Goal: Task Accomplishment & Management: Manage account settings

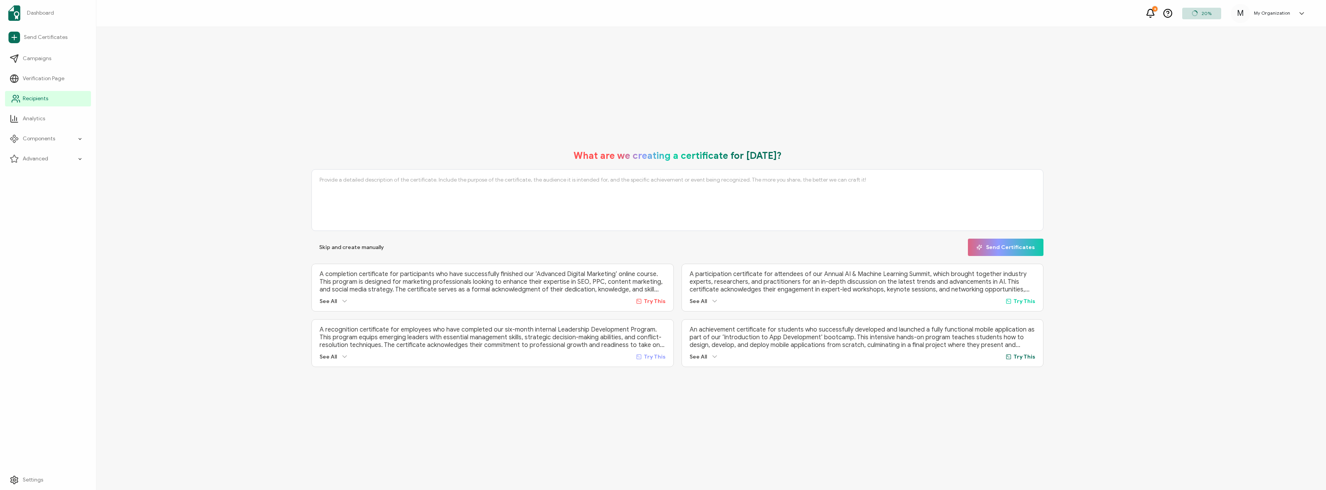
click at [30, 101] on span "Recipients" at bounding box center [35, 99] width 25 height 8
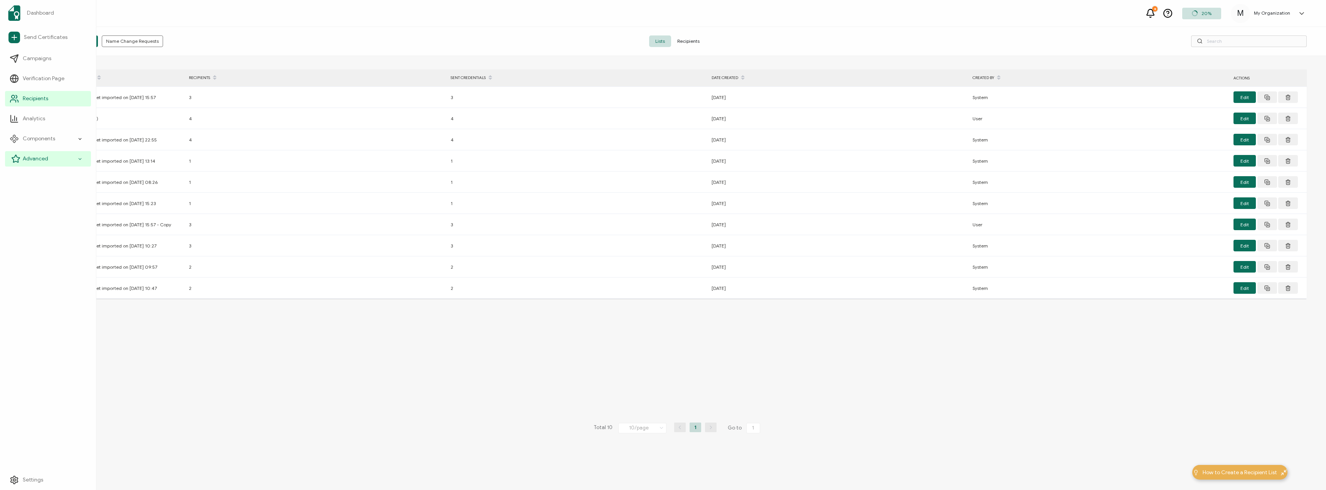
click at [39, 159] on span "Advanced" at bounding box center [35, 159] width 25 height 8
click at [34, 98] on span "Recipients" at bounding box center [35, 99] width 25 height 8
click at [689, 44] on span "Recipients" at bounding box center [688, 41] width 35 height 12
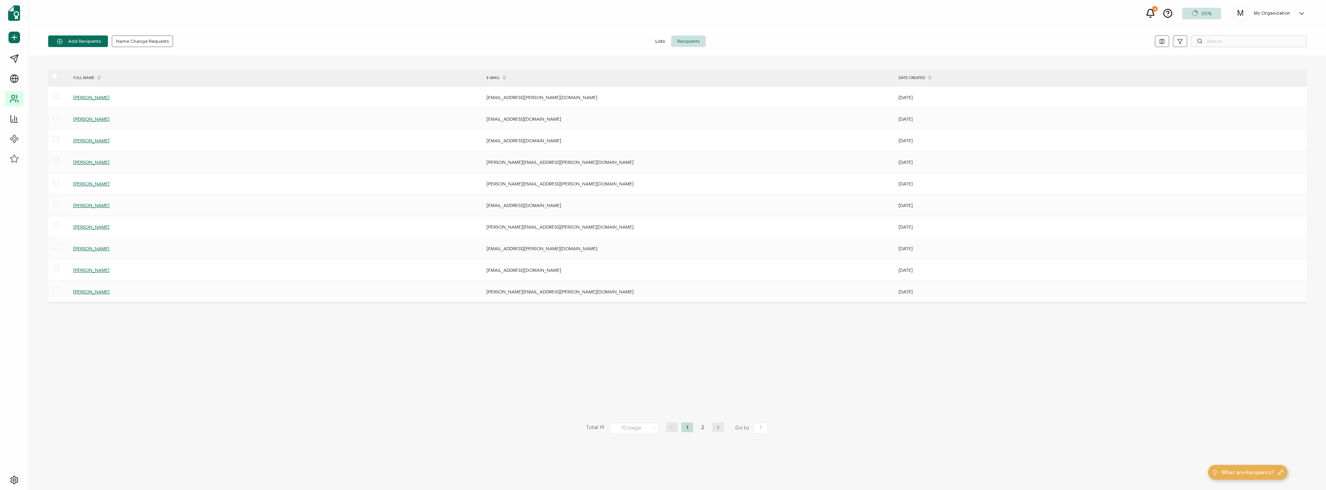
click at [88, 77] on div "FULL NAME" at bounding box center [275, 77] width 413 height 13
click at [99, 79] on icon at bounding box center [99, 80] width 4 height 4
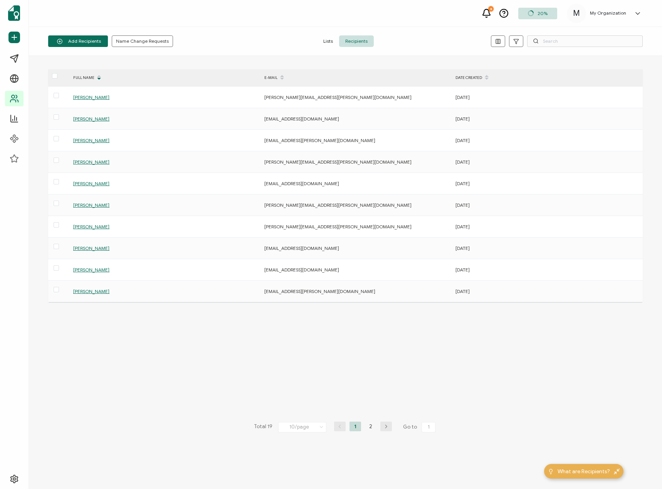
click at [99, 75] on icon at bounding box center [99, 75] width 4 height 4
click at [499, 42] on icon "button" at bounding box center [498, 42] width 6 height 6
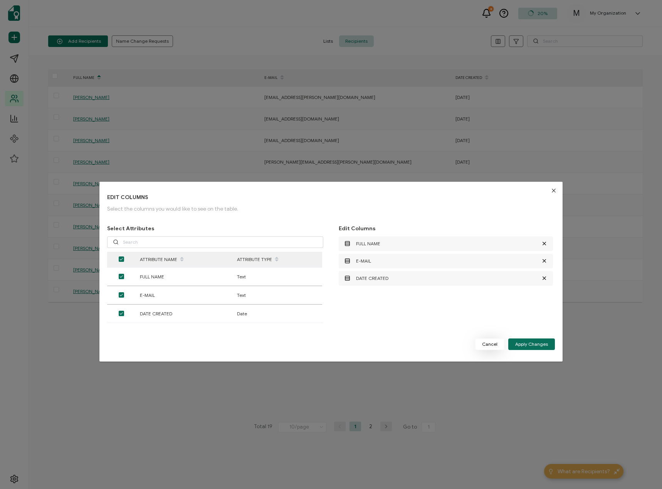
click at [495, 343] on span "Cancel" at bounding box center [489, 344] width 15 height 5
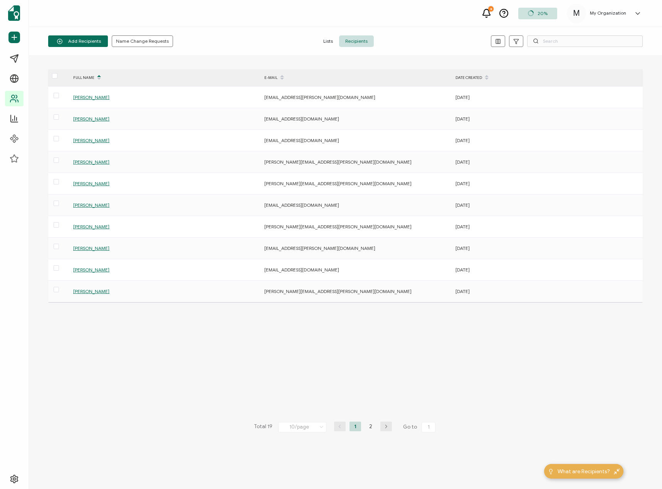
click at [381, 427] on icon "button" at bounding box center [386, 427] width 12 height 5
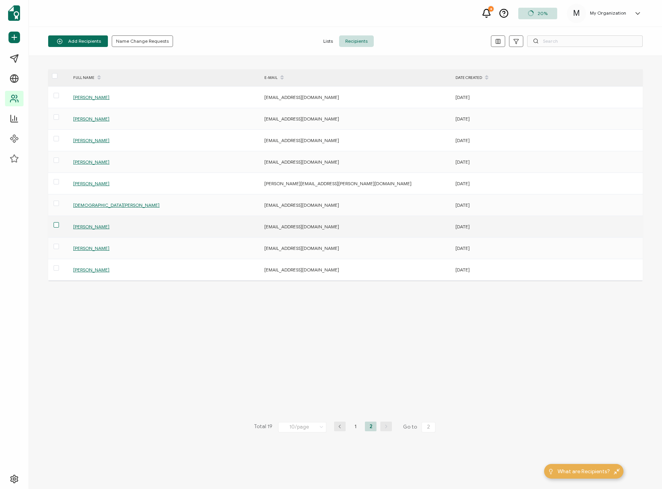
click at [56, 224] on span at bounding box center [56, 224] width 5 height 5
click at [59, 222] on input "checkbox" at bounding box center [59, 222] width 0 height 0
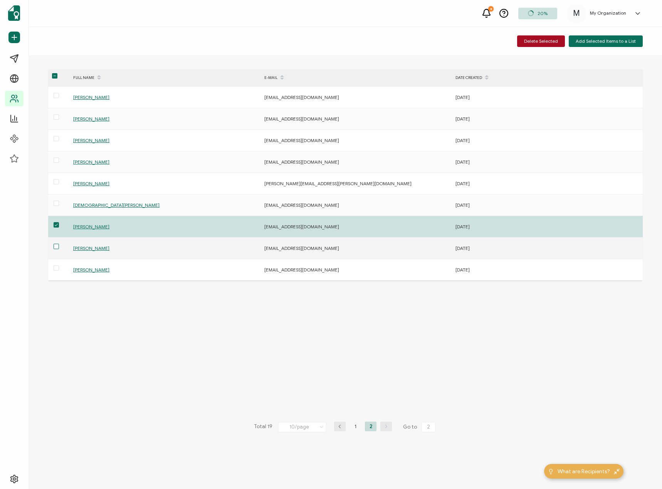
click at [55, 246] on span at bounding box center [56, 246] width 5 height 5
click at [59, 244] on input "checkbox" at bounding box center [59, 244] width 0 height 0
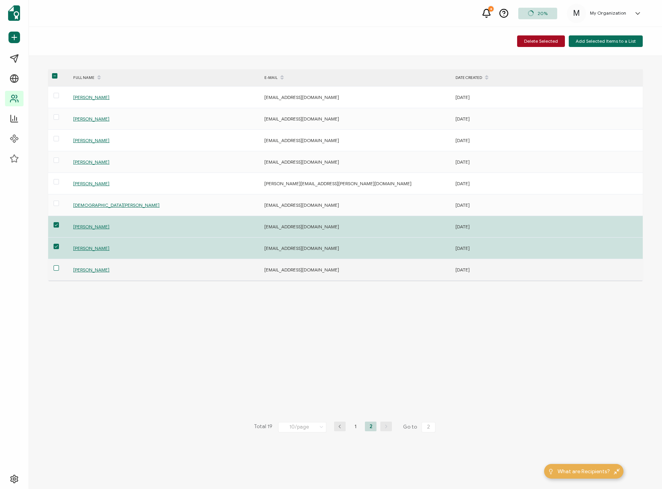
click at [54, 268] on span at bounding box center [56, 268] width 5 height 5
click at [59, 266] on input "checkbox" at bounding box center [59, 266] width 0 height 0
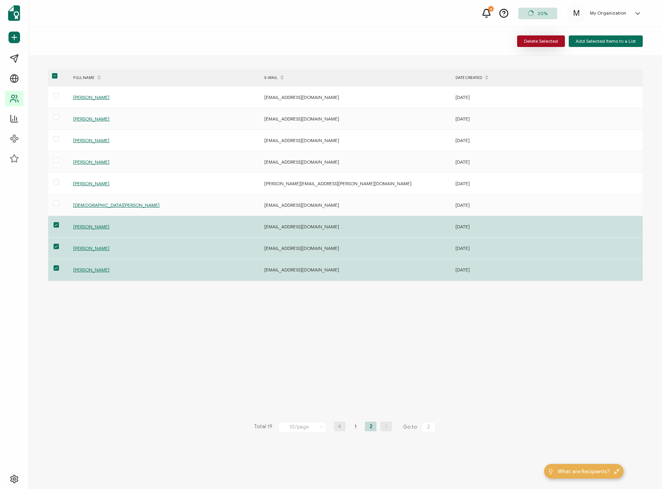
click at [549, 39] on span "Delete Selected" at bounding box center [541, 41] width 34 height 5
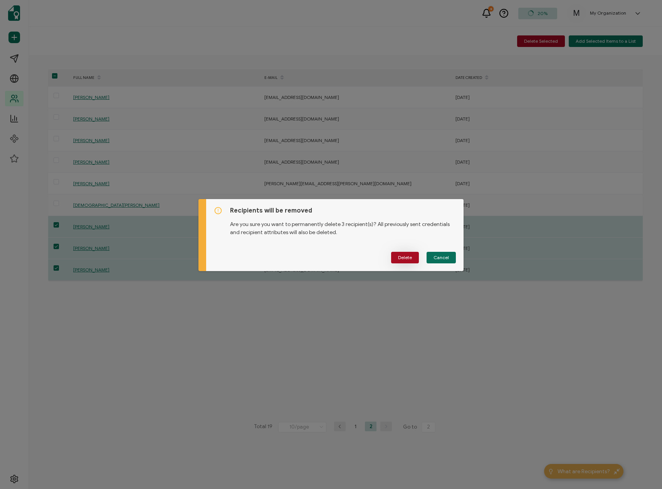
click at [405, 259] on span "Delete" at bounding box center [405, 258] width 14 height 5
